Goal: Go to known website: Go to known website

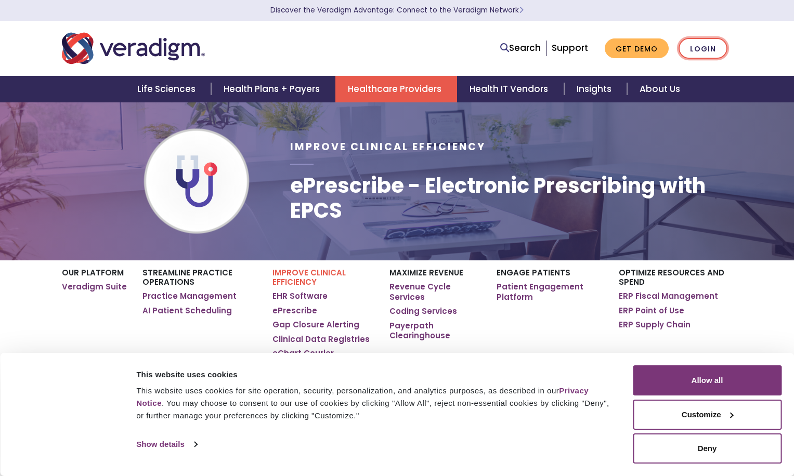
click at [716, 47] on link "Login" at bounding box center [703, 48] width 49 height 21
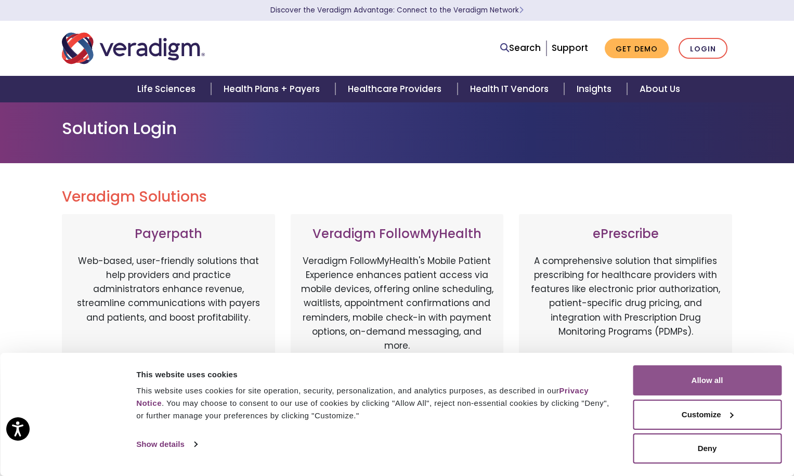
click at [712, 377] on button "Allow all" at bounding box center [707, 381] width 149 height 30
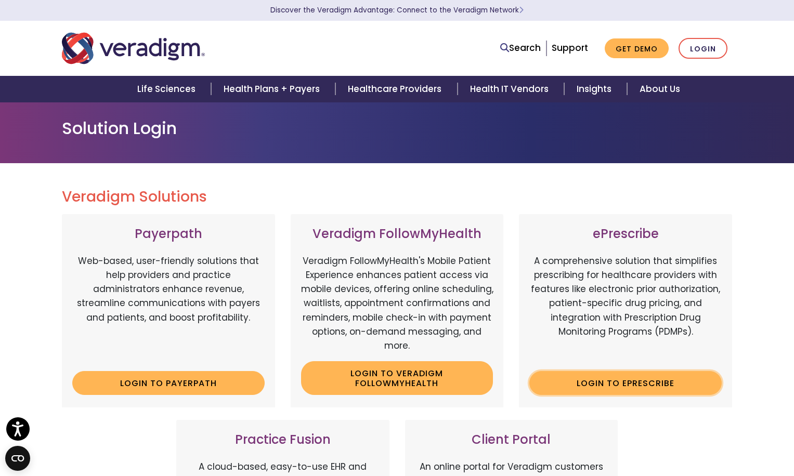
click at [618, 382] on link "Login to ePrescribe" at bounding box center [626, 383] width 192 height 24
